Goal: Connect with others: Participate in discussion

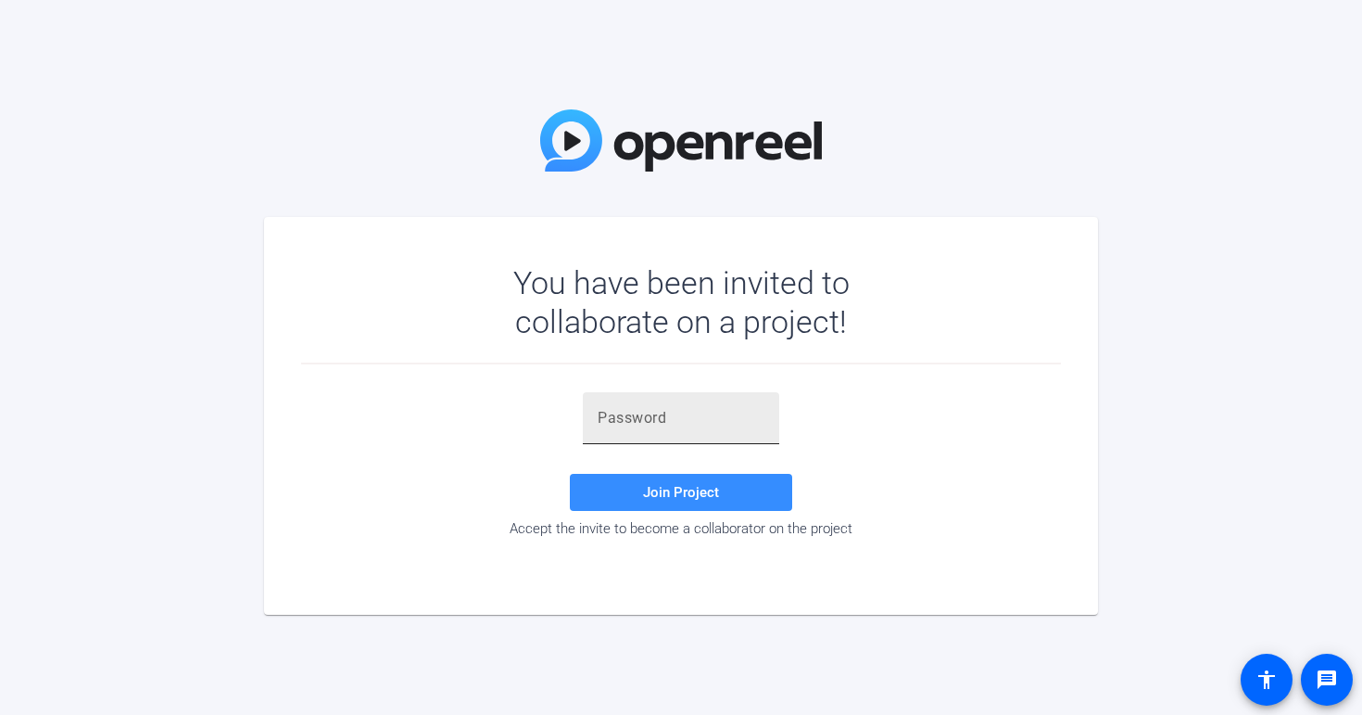
click at [703, 417] on input "text" at bounding box center [681, 418] width 167 height 22
paste input "ci~aJm"
type input "ci~aJm"
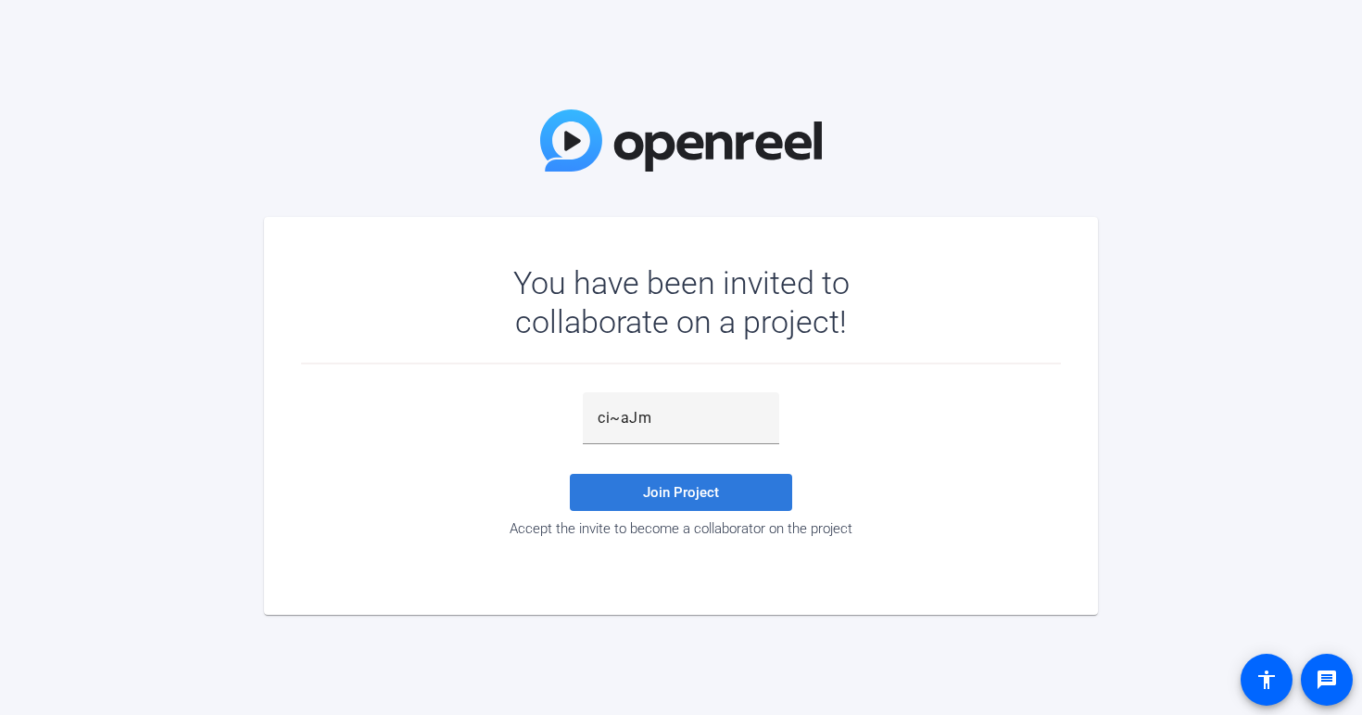
click at [683, 488] on span "Join Project" at bounding box center [681, 492] width 76 height 17
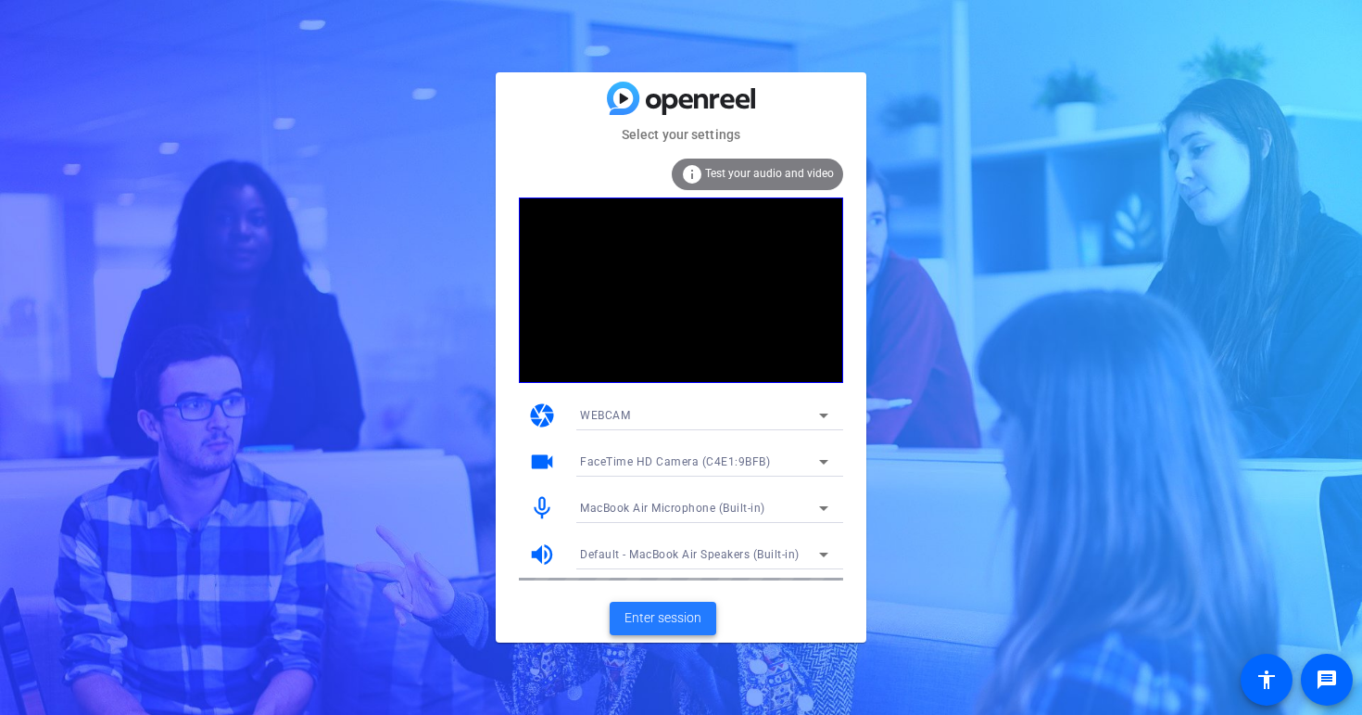
click at [666, 615] on span "Enter session" at bounding box center [663, 617] width 77 height 19
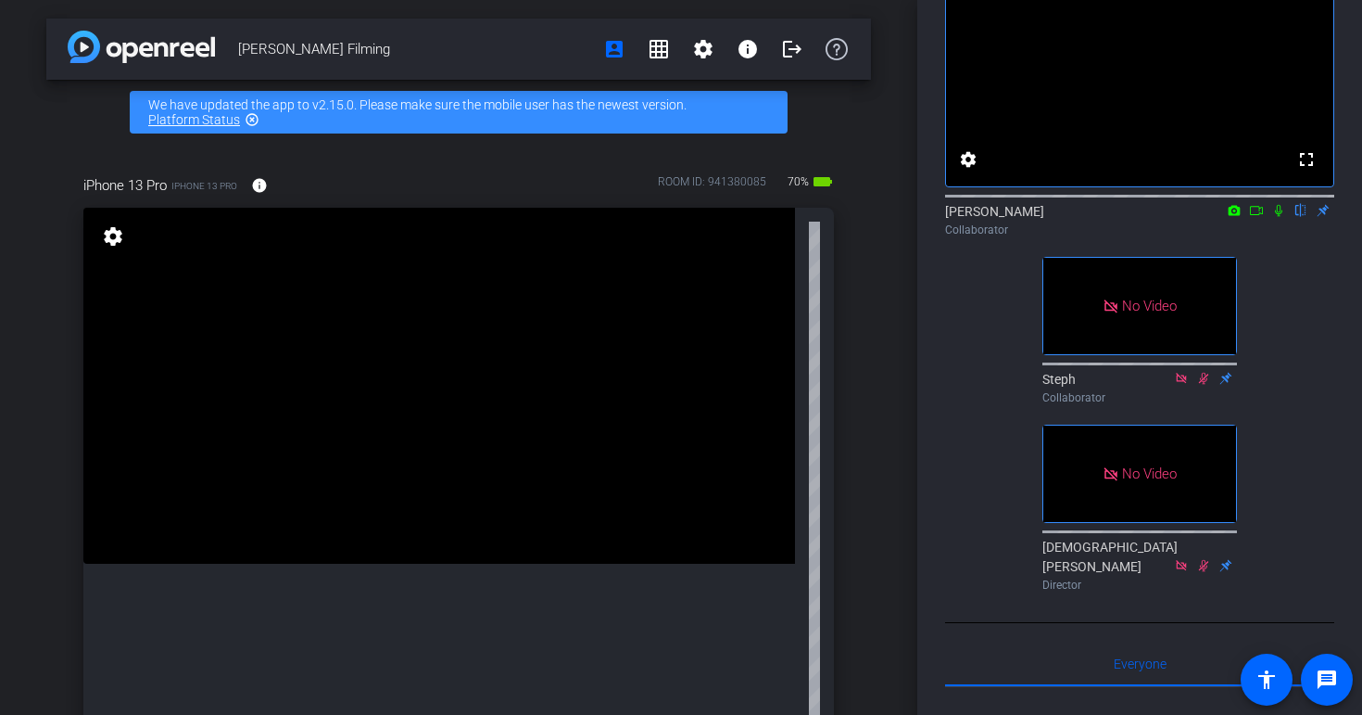
scroll to position [107, 0]
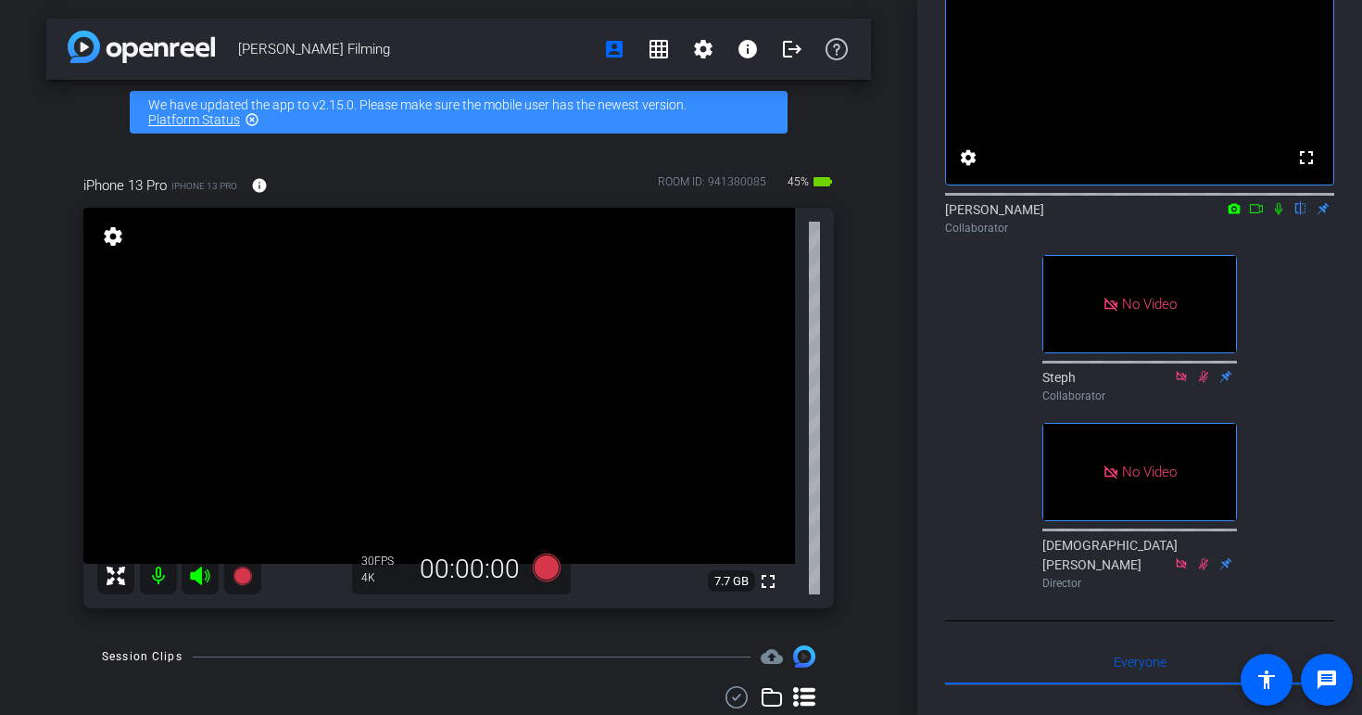
click at [1257, 215] on icon at bounding box center [1256, 208] width 15 height 13
click at [1301, 215] on icon at bounding box center [1301, 208] width 15 height 13
click at [1277, 213] on icon at bounding box center [1278, 208] width 10 height 10
click at [1300, 216] on mat-icon "flip" at bounding box center [1301, 207] width 22 height 17
click at [1297, 216] on mat-icon "flip" at bounding box center [1301, 207] width 22 height 17
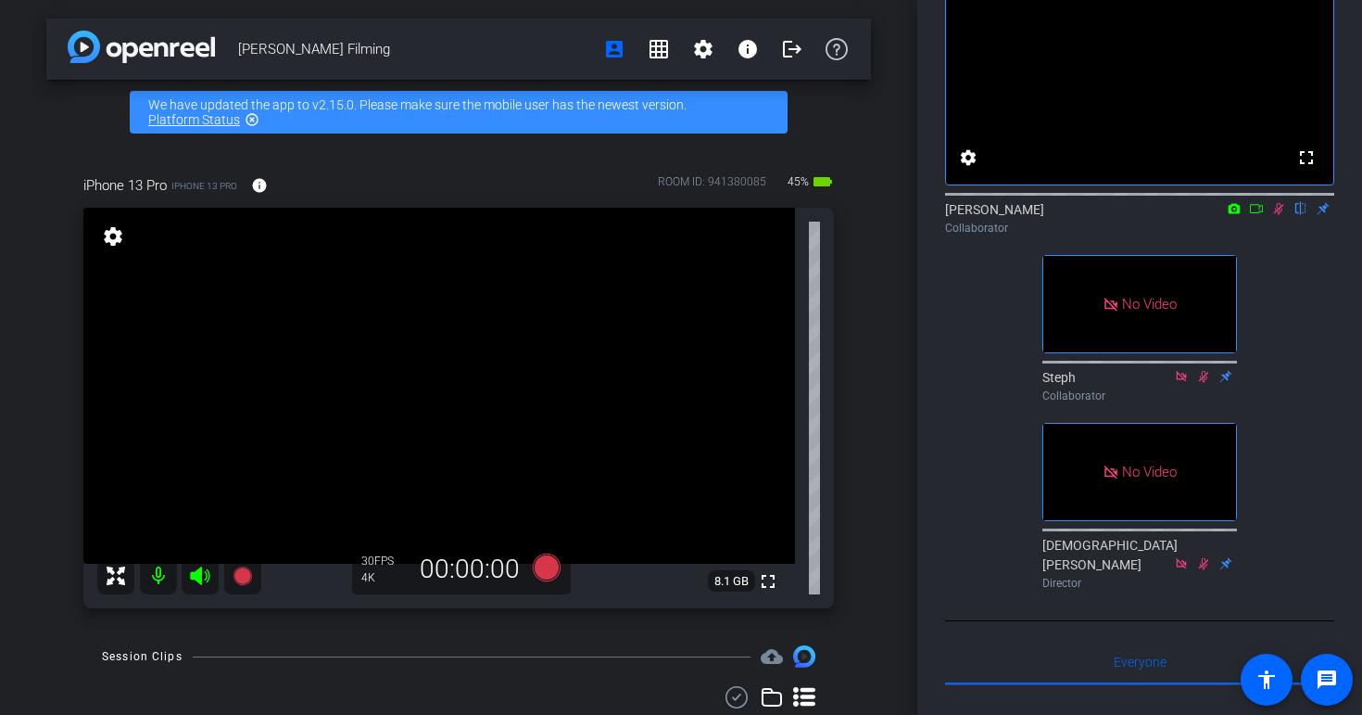
click at [1276, 215] on icon at bounding box center [1279, 208] width 15 height 13
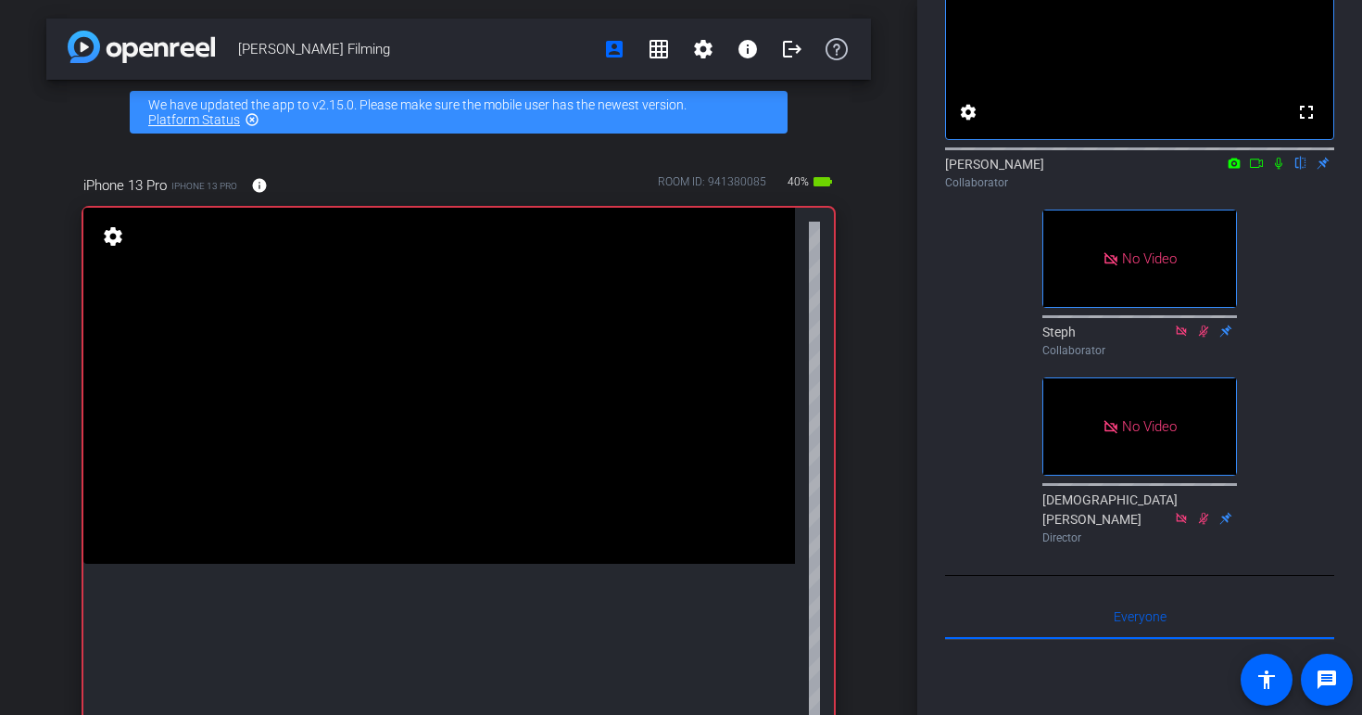
scroll to position [41, 0]
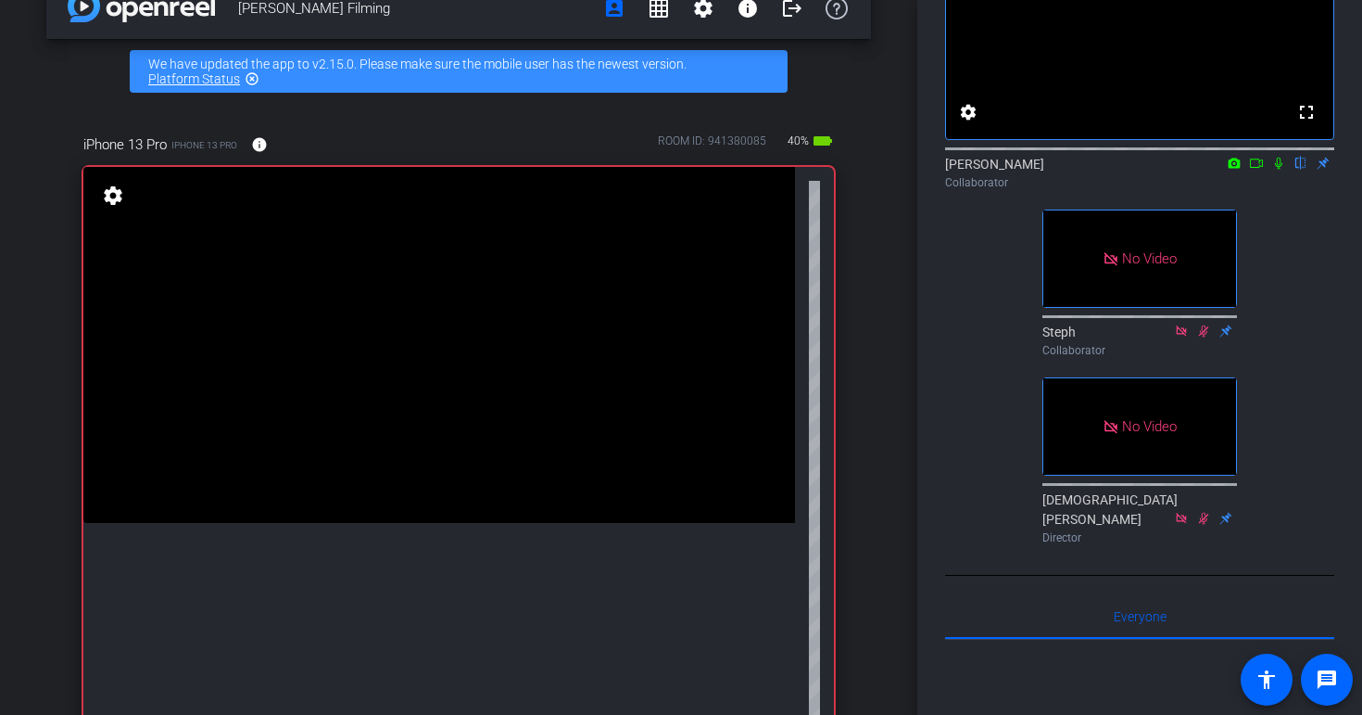
click at [1276, 170] on icon at bounding box center [1279, 163] width 15 height 13
